Goal: Task Accomplishment & Management: Use online tool/utility

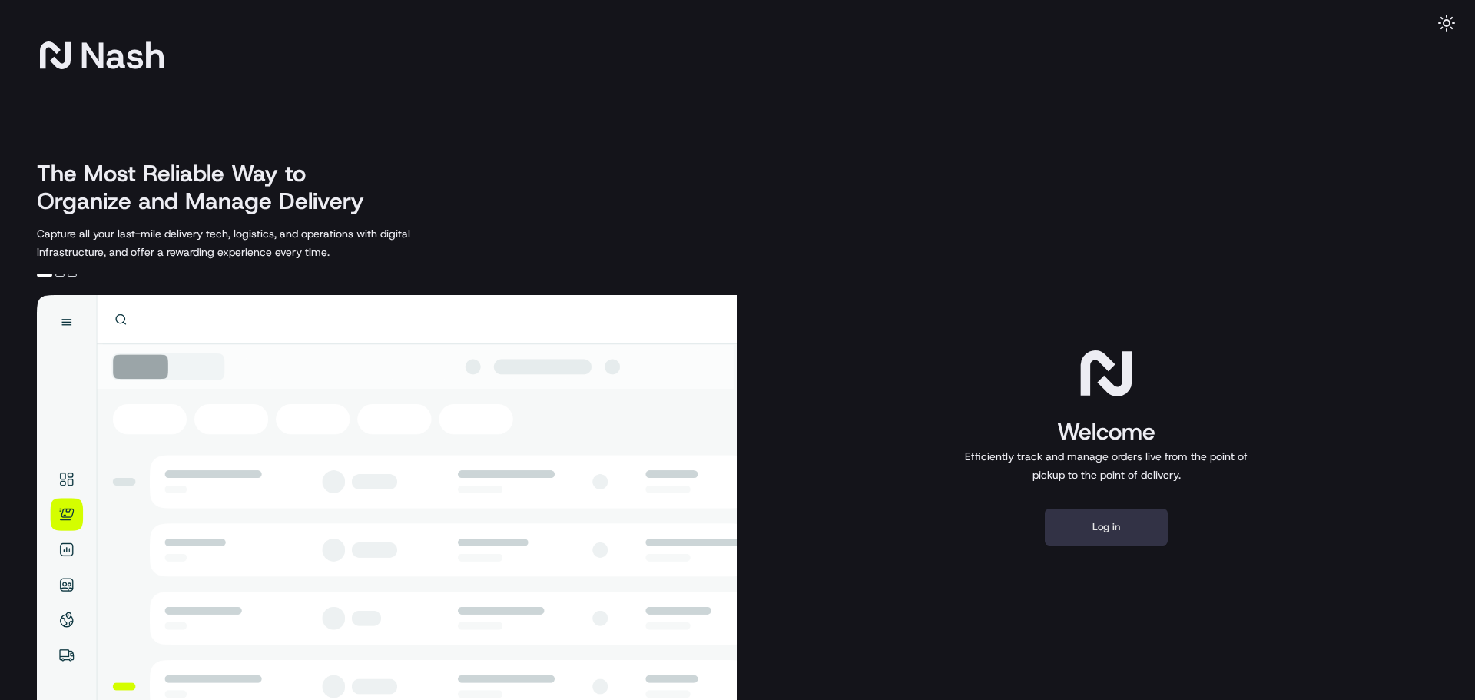
click at [1106, 533] on button "Log in" at bounding box center [1106, 527] width 123 height 37
click at [1091, 539] on button "Log in" at bounding box center [1106, 527] width 123 height 37
